Goal: Transaction & Acquisition: Purchase product/service

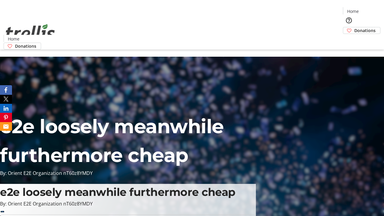
click at [367, 9] on span "Sign Up" at bounding box center [369, 8] width 17 height 7
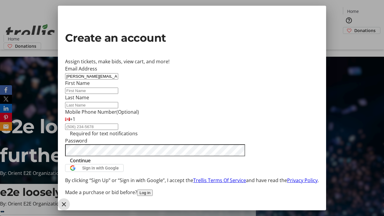
type input "[PERSON_NAME][EMAIL_ADDRESS][DOMAIN_NAME]"
type input "[PERSON_NAME]"
type input "Beer"
click at [91, 164] on span "Continue" at bounding box center [80, 160] width 21 height 7
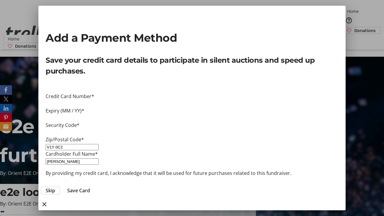
type input "V1Y 0C2"
click at [90, 187] on span "Save Card" at bounding box center [78, 190] width 23 height 7
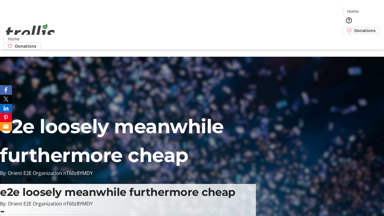
click at [354, 27] on span "Donations" at bounding box center [364, 30] width 21 height 6
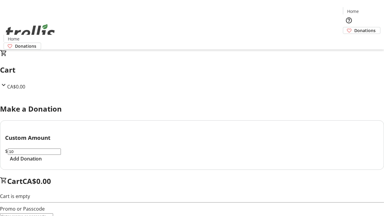
click at [42, 162] on span "Add Donation" at bounding box center [26, 158] width 32 height 7
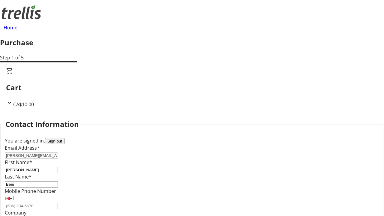
select select "CA"
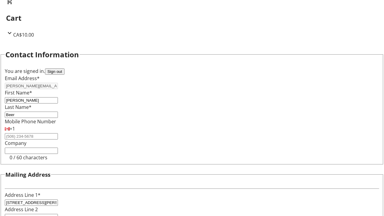
select select "BC"
type input "Kelowna"
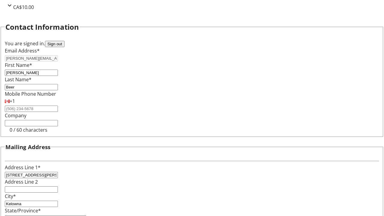
type input "V1Y 0C2"
